Goal: Entertainment & Leisure: Consume media (video, audio)

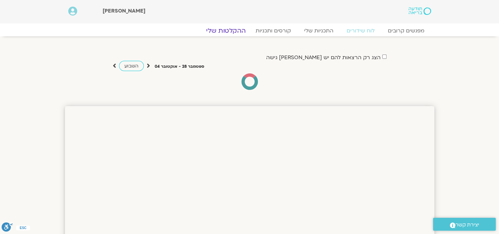
click at [230, 28] on link "ההקלטות שלי" at bounding box center [225, 31] width 55 height 8
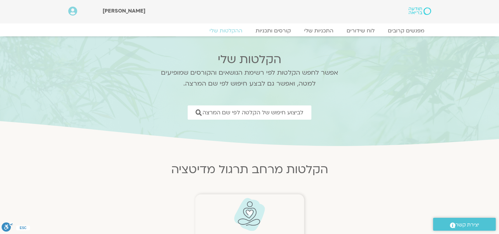
click at [250, 215] on img at bounding box center [249, 214] width 33 height 34
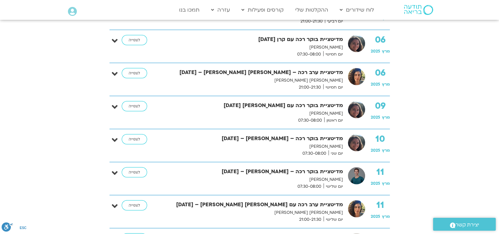
scroll to position [1874, 0]
click at [135, 168] on link "לצפייה" at bounding box center [134, 172] width 25 height 11
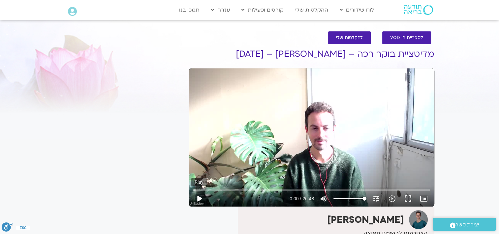
click at [200, 198] on button "play_arrow" at bounding box center [199, 198] width 16 height 16
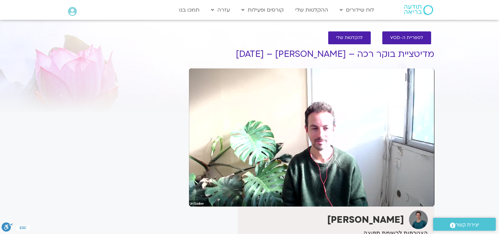
click at [200, 198] on button "pause" at bounding box center [199, 198] width 16 height 16
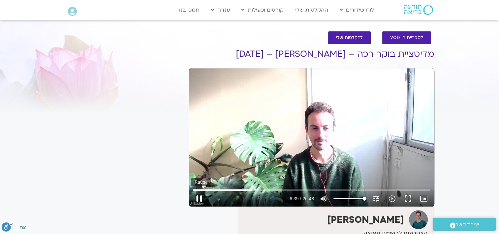
click at [198, 198] on button "pause" at bounding box center [199, 198] width 16 height 16
type input "399.530265"
